Goal: Communication & Community: Share content

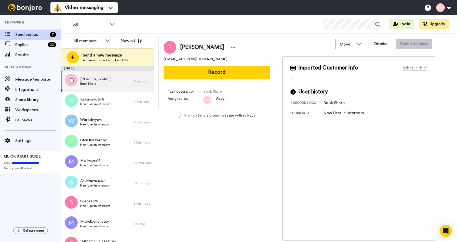
click at [98, 82] on span "Book Share" at bounding box center [95, 84] width 30 height 4
click at [94, 80] on span "[PERSON_NAME]" at bounding box center [95, 79] width 30 height 5
click at [215, 77] on button "Record" at bounding box center [217, 72] width 106 height 13
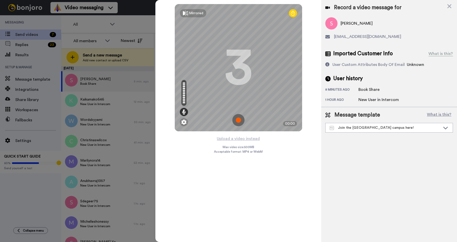
click at [235, 121] on img at bounding box center [238, 120] width 12 height 12
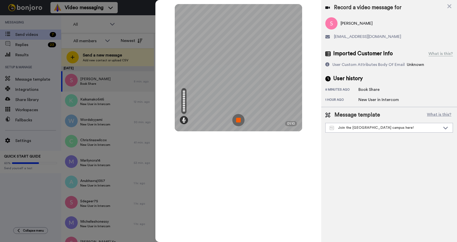
click at [238, 121] on img at bounding box center [238, 120] width 12 height 12
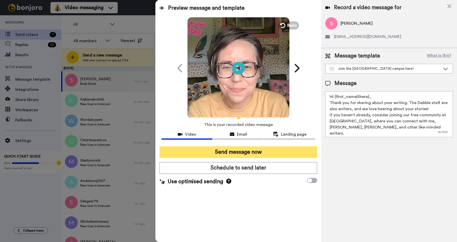
click at [232, 154] on button "Send message now" at bounding box center [238, 152] width 158 height 12
